Goal: Navigation & Orientation: Find specific page/section

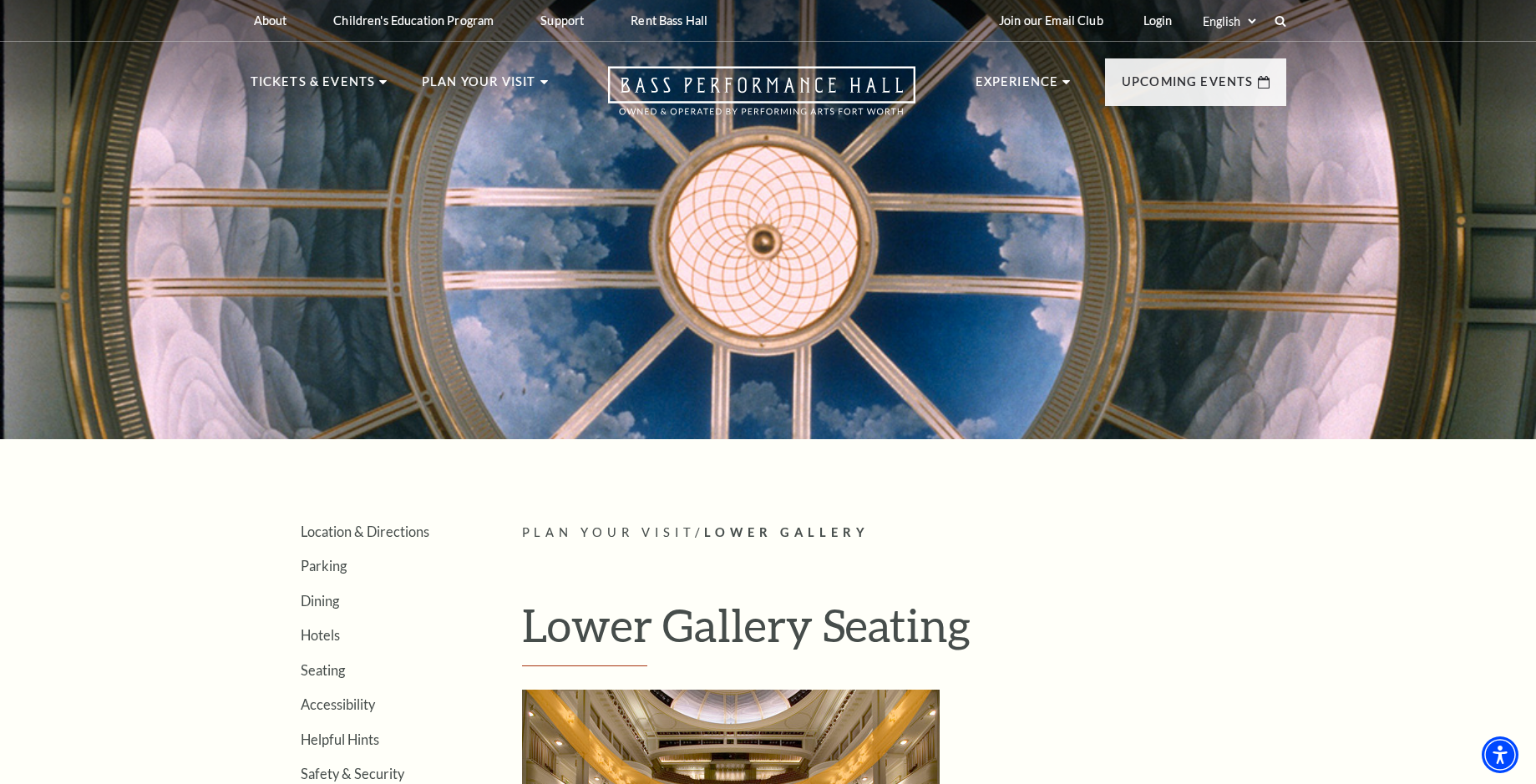
scroll to position [334, 0]
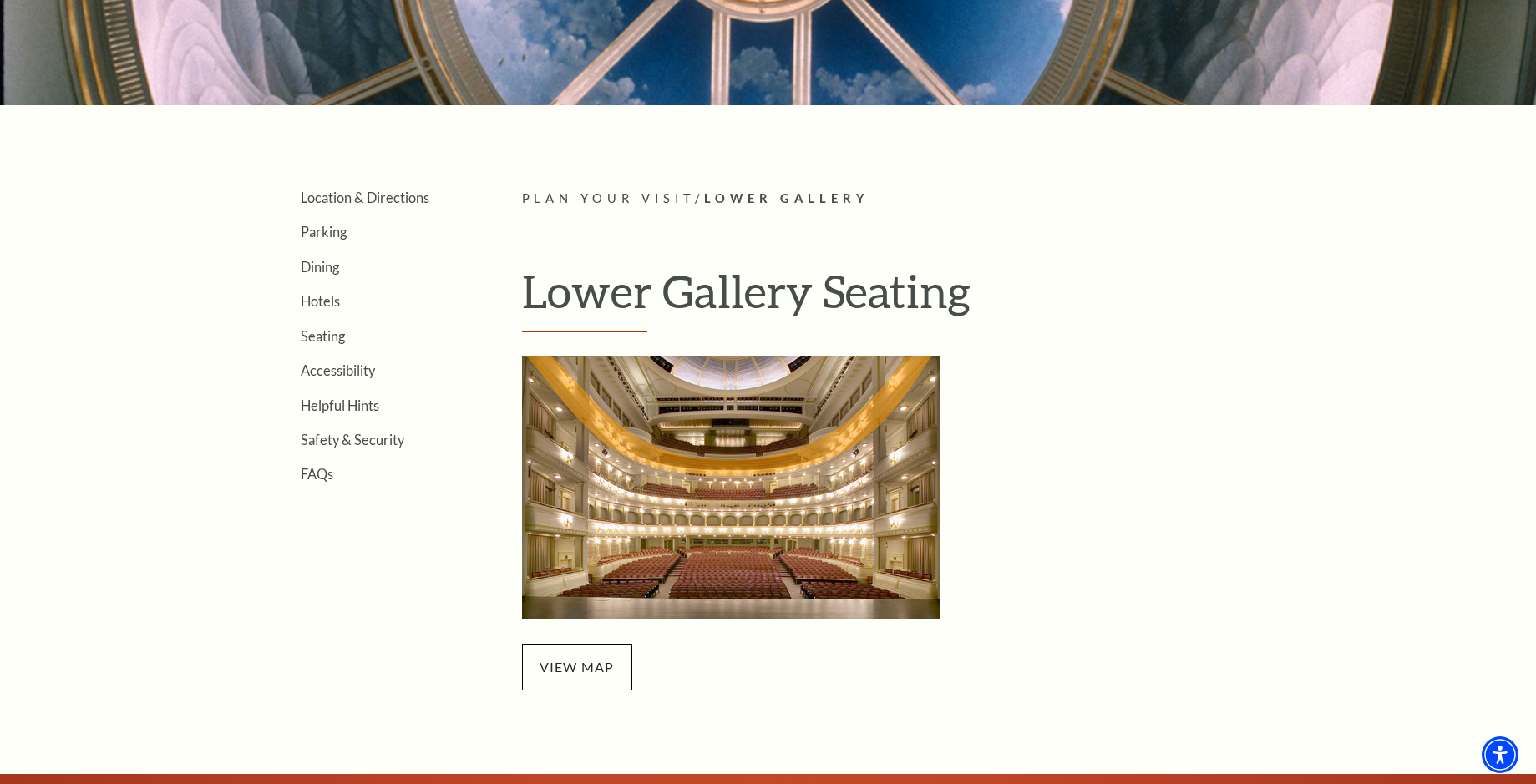
click at [730, 464] on img "Lower Gallery - open in a new tab" at bounding box center [731, 487] width 418 height 263
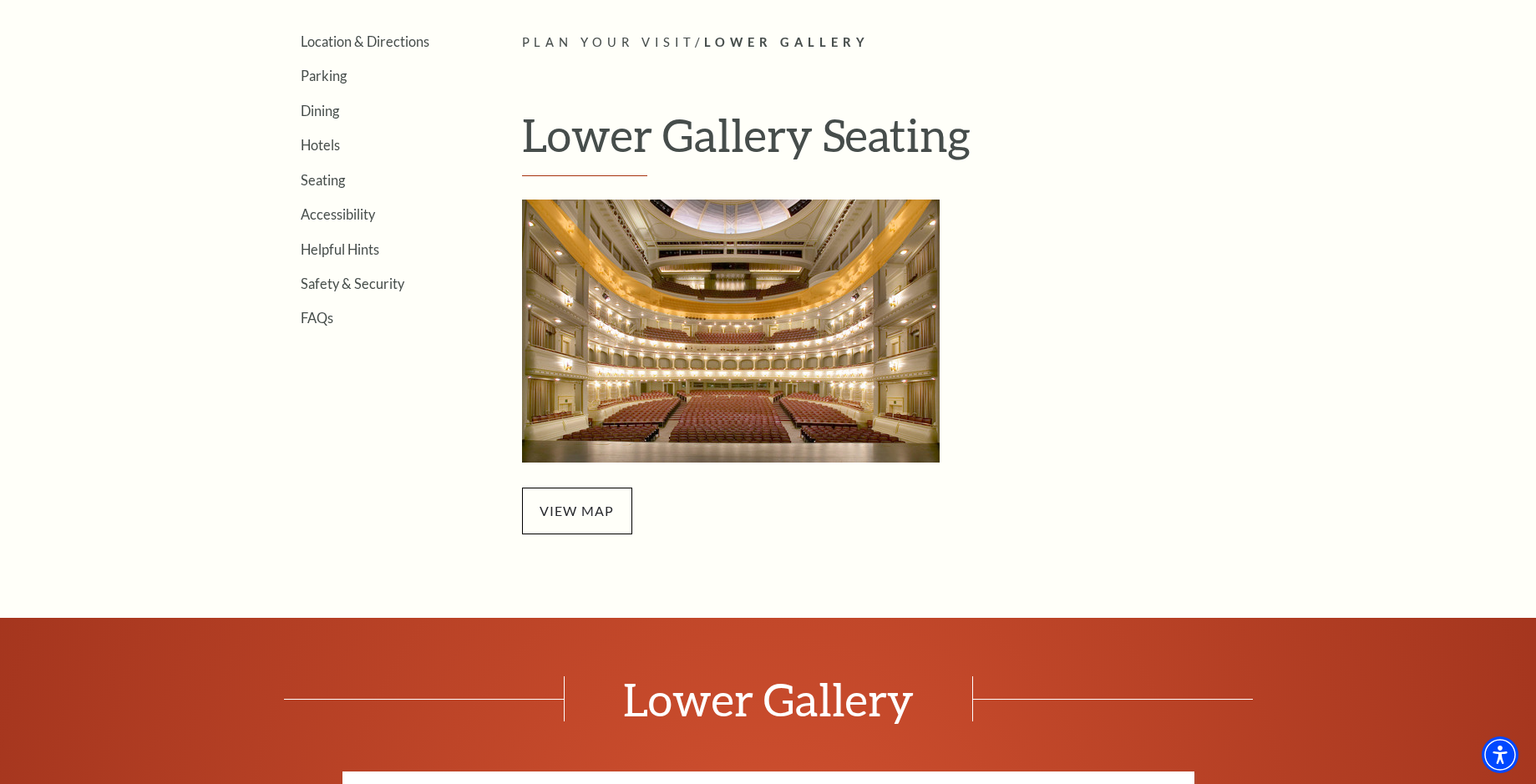
scroll to position [418, 0]
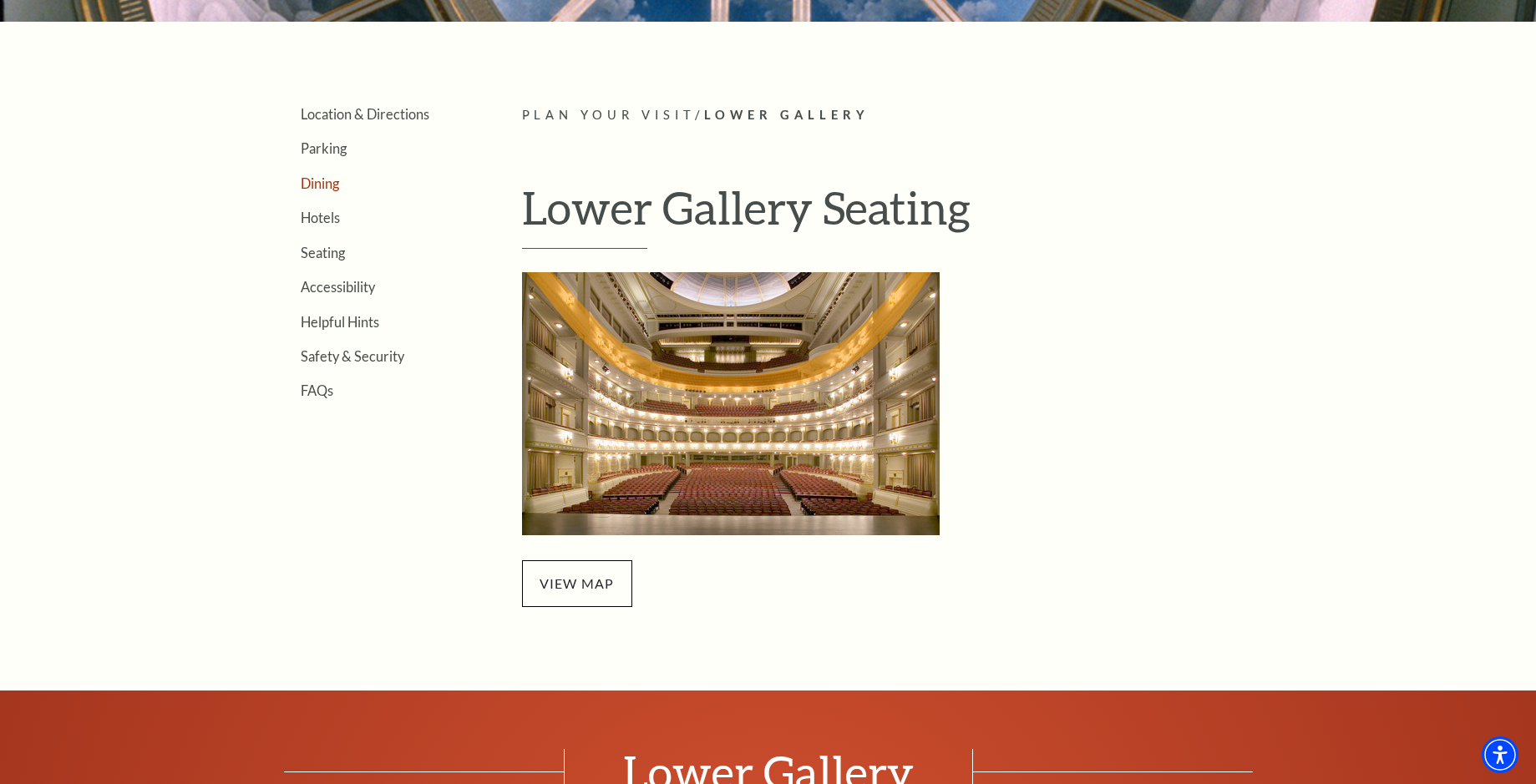
click at [304, 184] on link "Dining" at bounding box center [320, 183] width 39 height 16
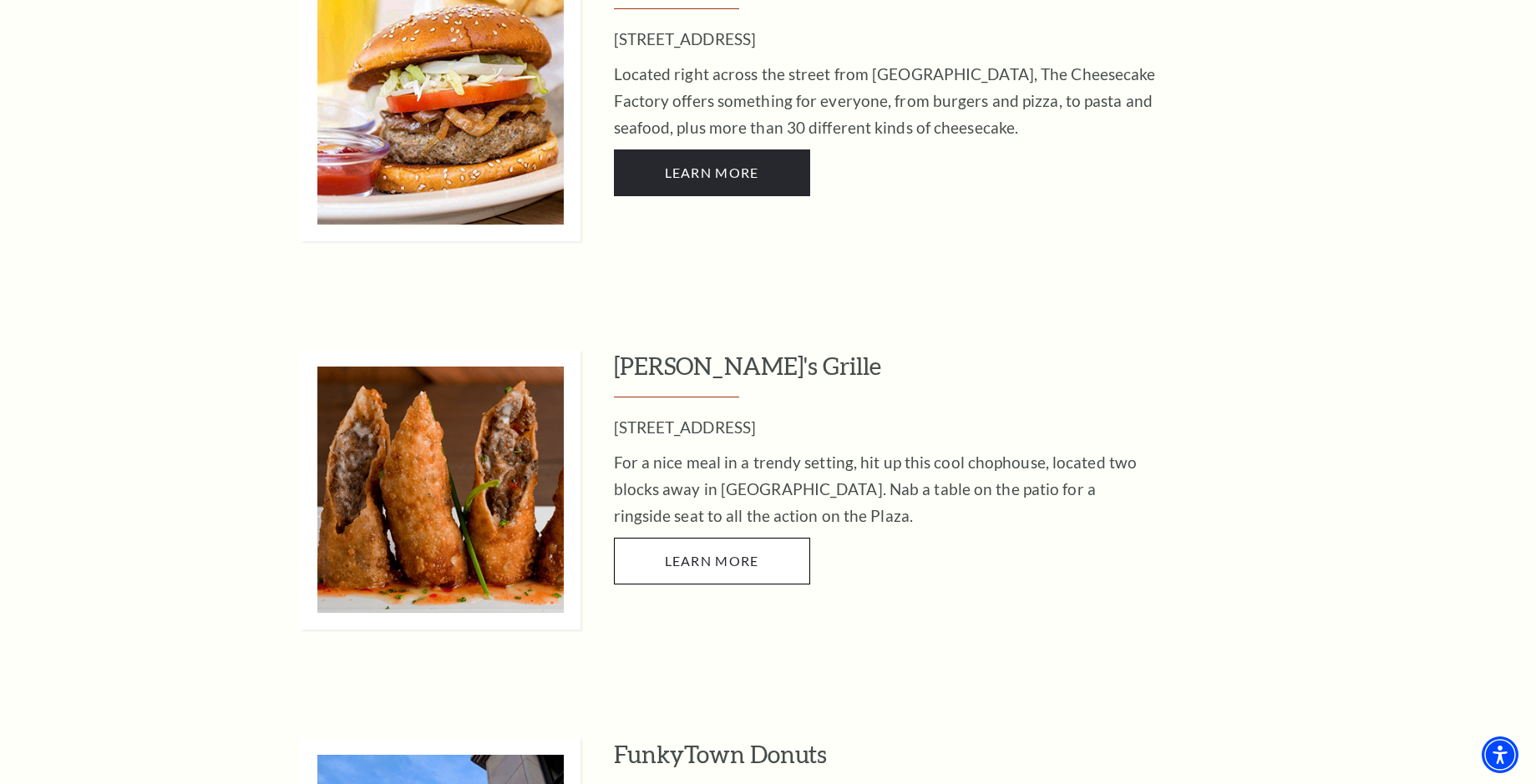
scroll to position [1347, 0]
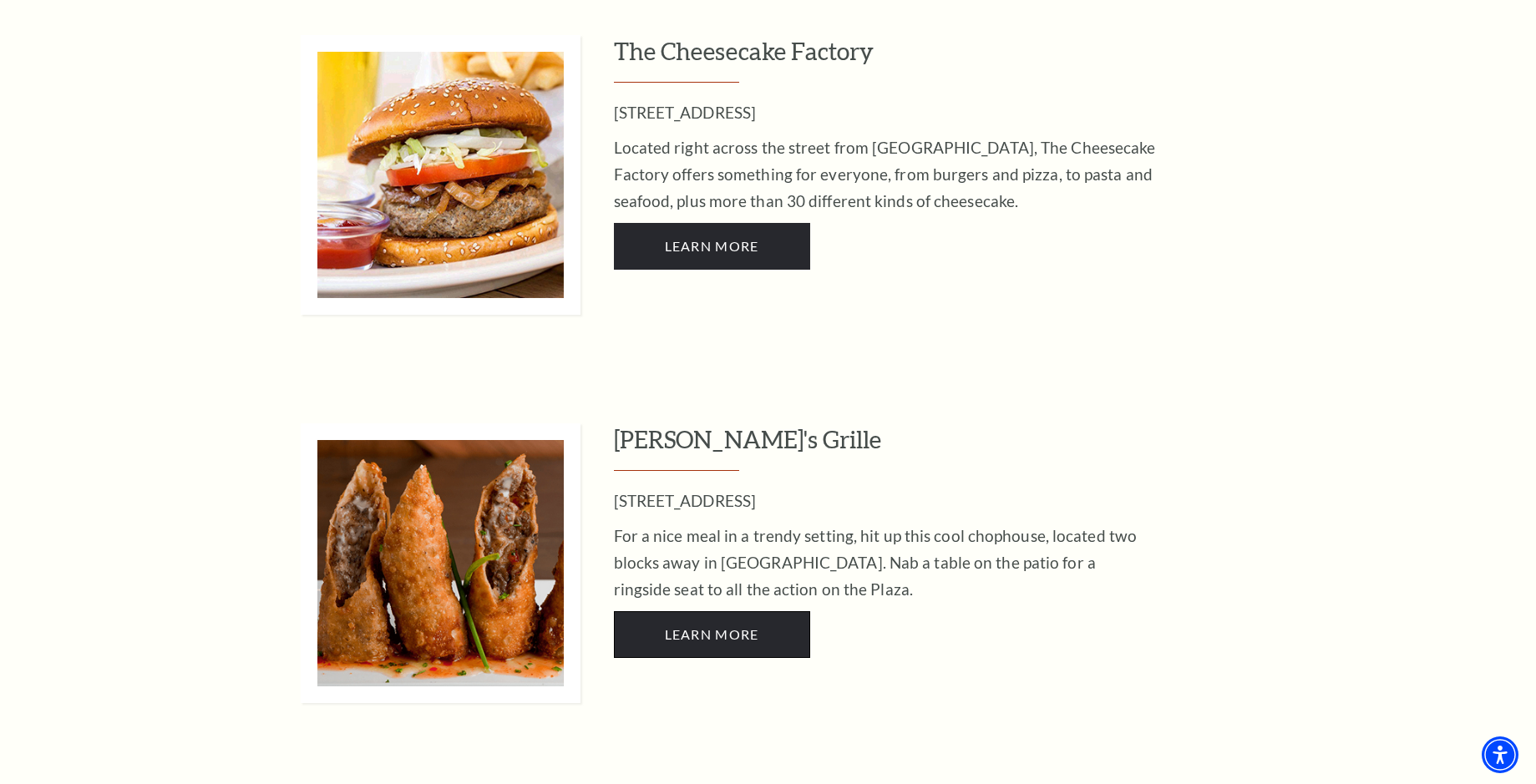
click at [737, 626] on span "LEARN MORE" at bounding box center [711, 634] width 94 height 16
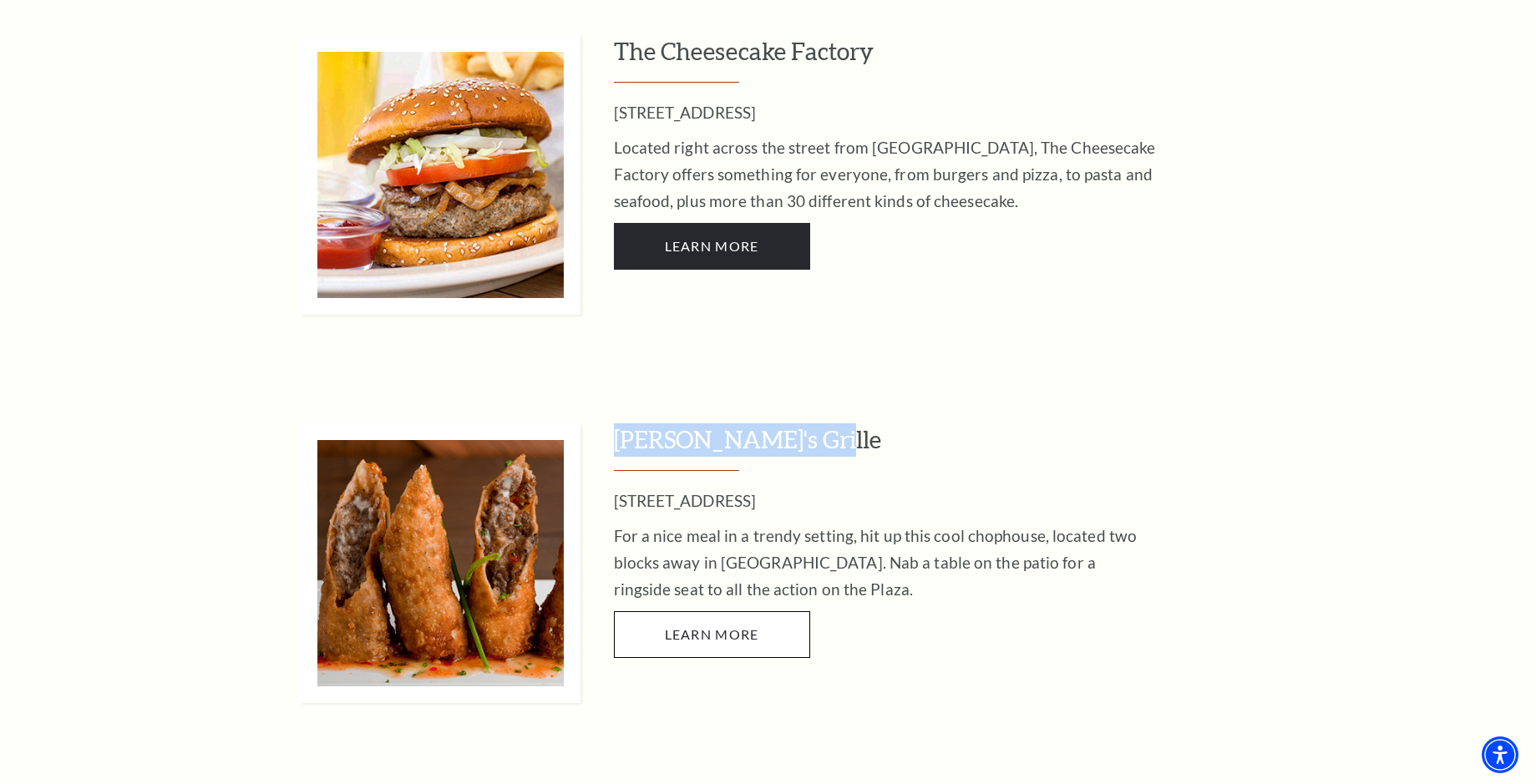
drag, startPoint x: 613, startPoint y: 381, endPoint x: 825, endPoint y: 379, distance: 212.0
click at [825, 423] on h3 "[PERSON_NAME]'s Grille" at bounding box center [950, 447] width 672 height 48
drag, startPoint x: 825, startPoint y: 379, endPoint x: 695, endPoint y: 382, distance: 130.0
copy h3 "[PERSON_NAME]'s Grille"
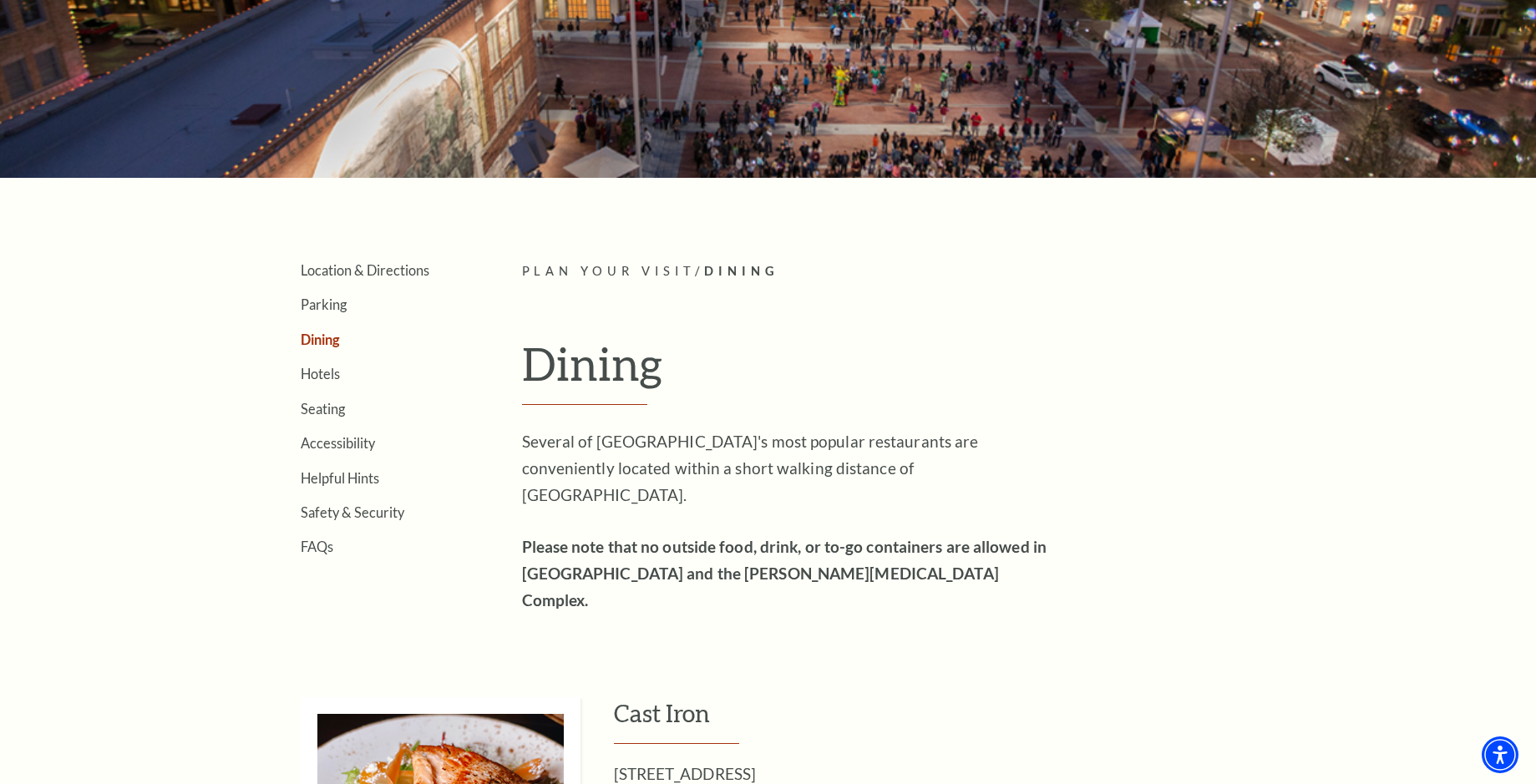
scroll to position [0, 0]
